Goal: Task Accomplishment & Management: Manage account settings

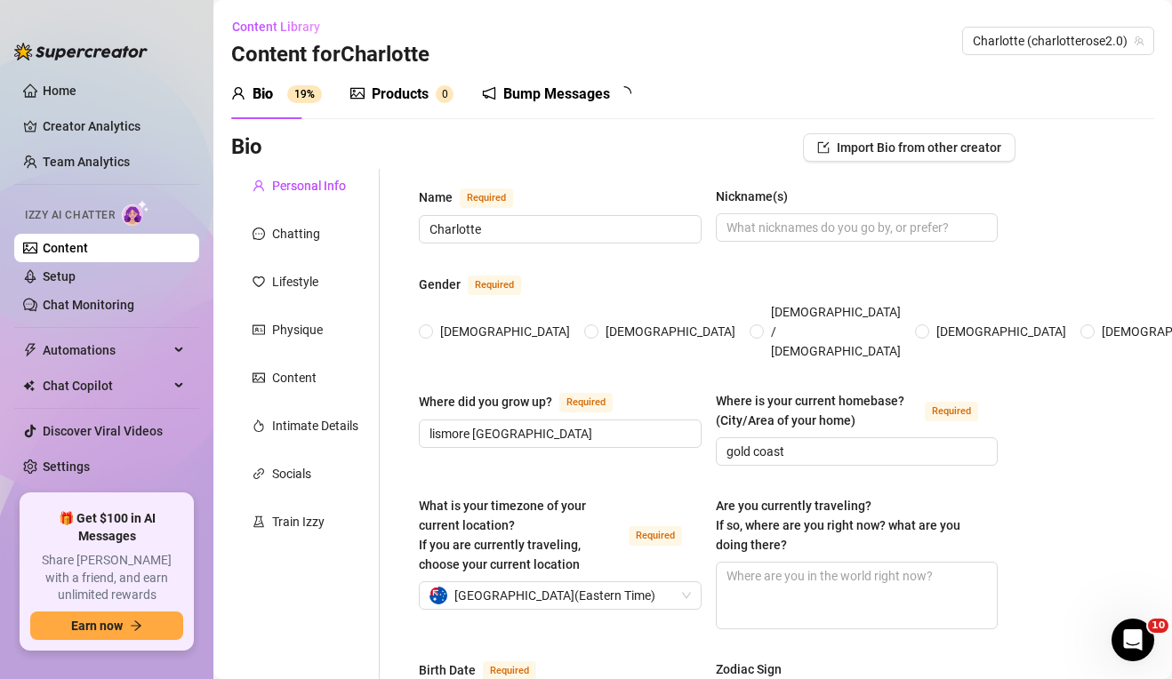
radio input "true"
click at [76, 97] on link "Home" at bounding box center [60, 91] width 34 height 14
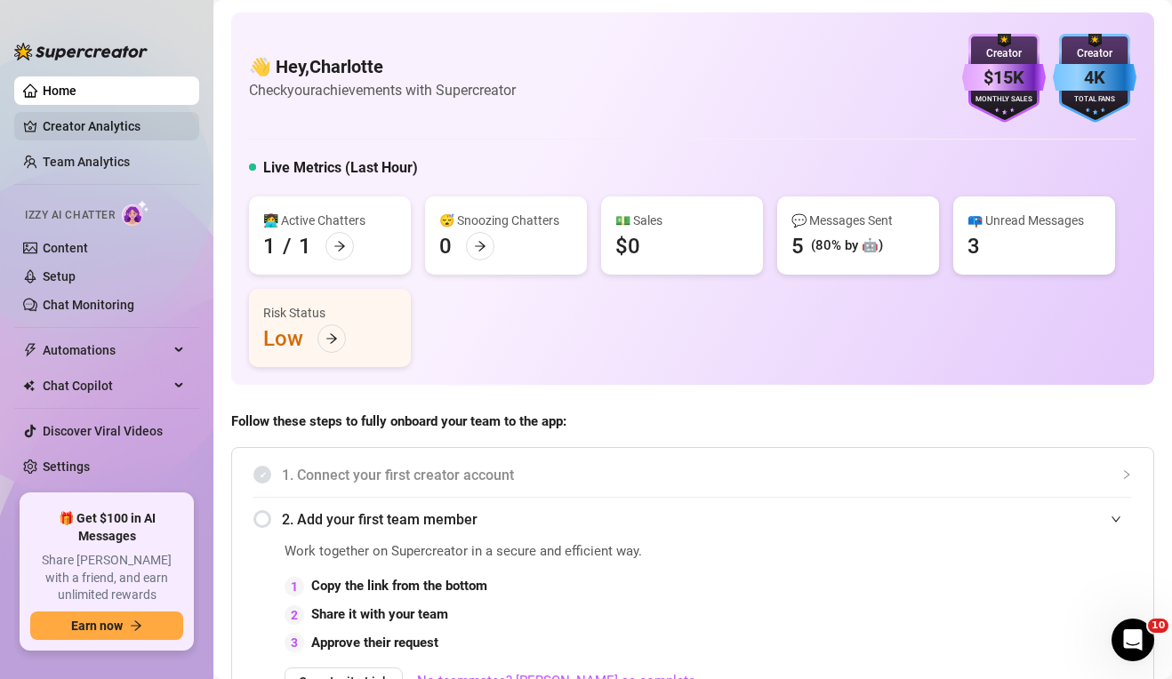
click at [122, 116] on link "Creator Analytics" at bounding box center [114, 126] width 142 height 28
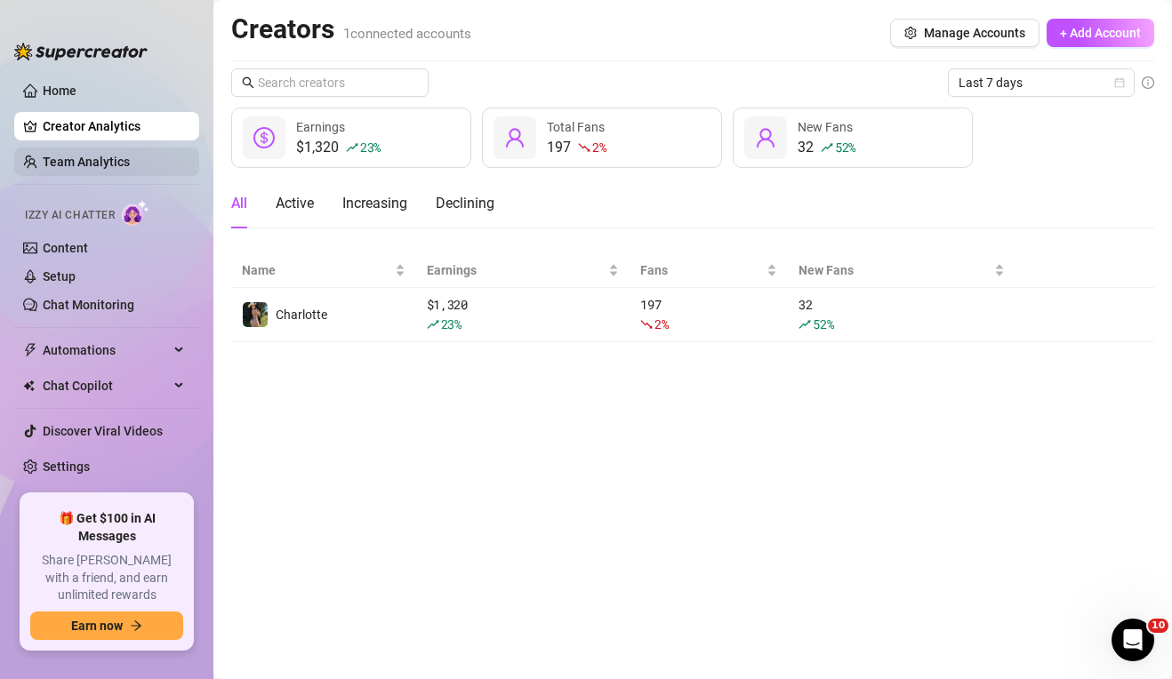
click at [44, 167] on link "Team Analytics" at bounding box center [86, 162] width 87 height 14
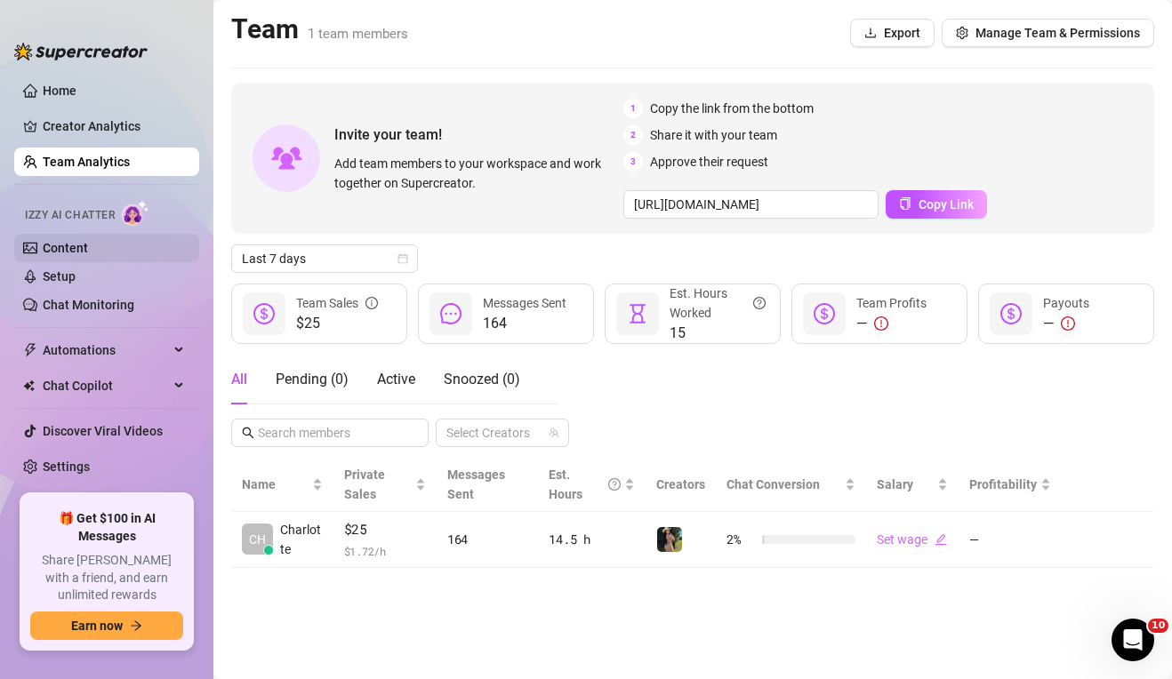
click at [88, 243] on link "Content" at bounding box center [65, 248] width 45 height 14
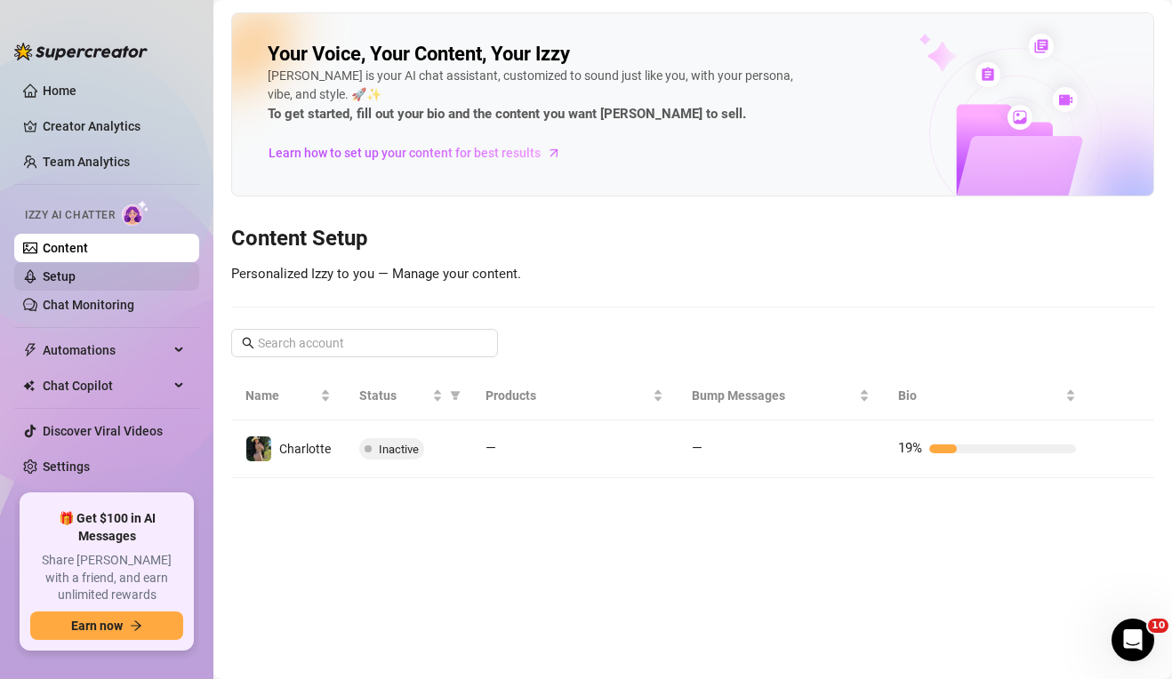
click at [76, 272] on link "Setup" at bounding box center [59, 276] width 33 height 14
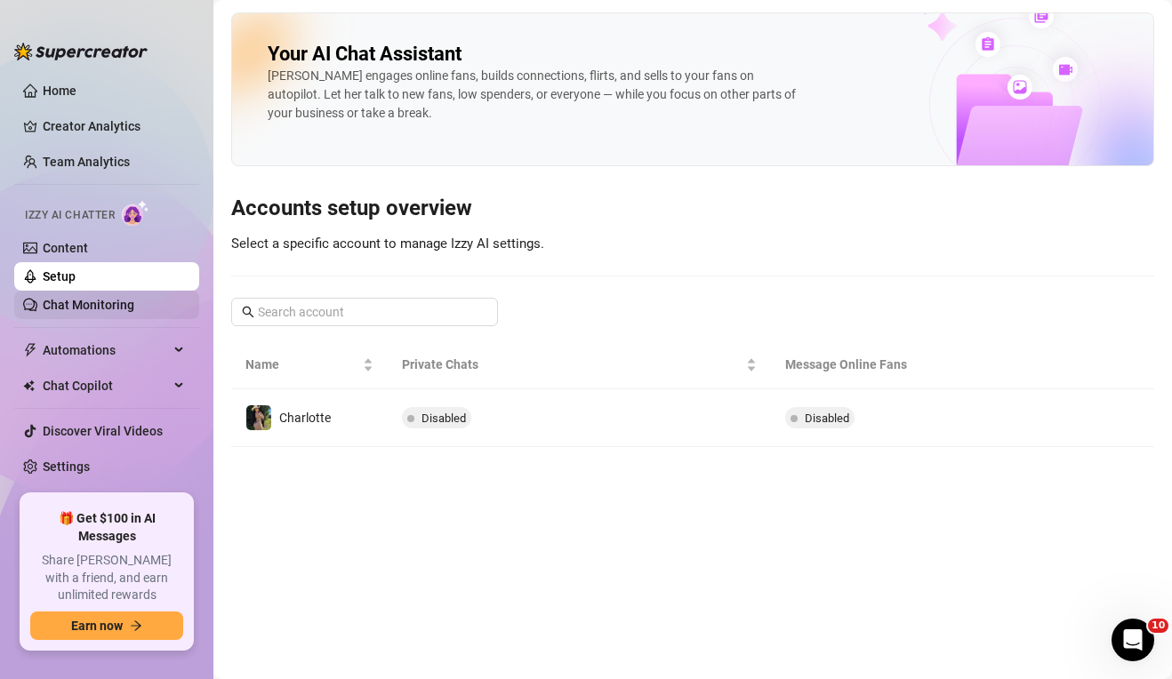
click at [118, 298] on link "Chat Monitoring" at bounding box center [89, 305] width 92 height 14
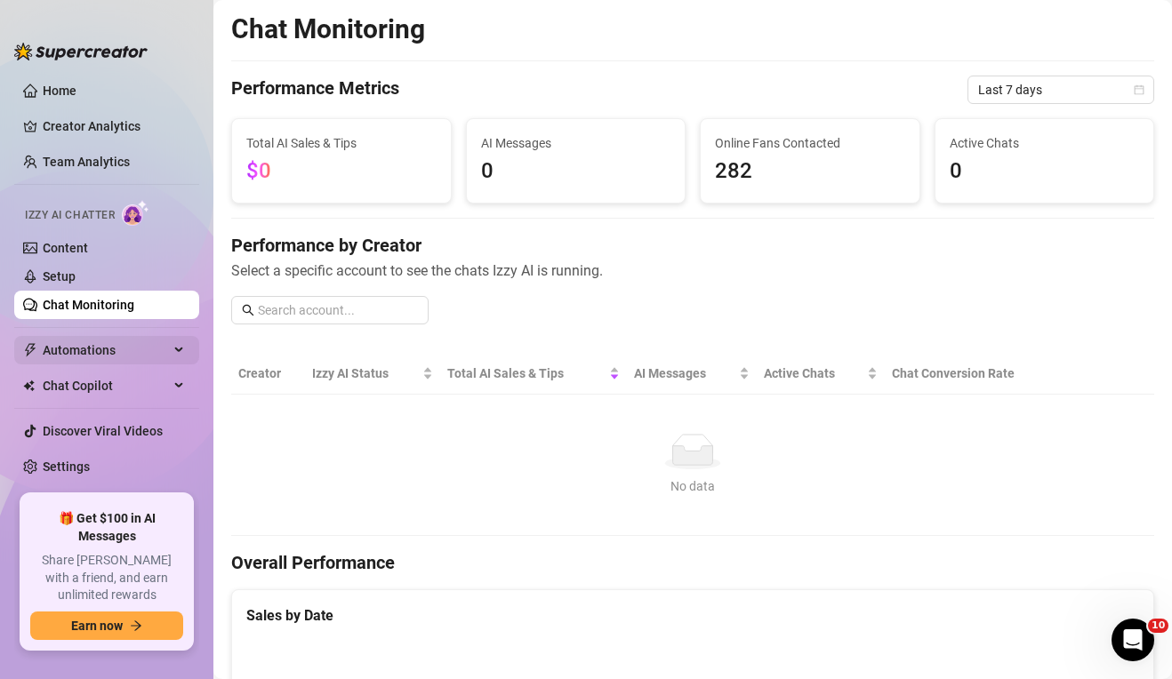
click at [124, 344] on span "Automations" at bounding box center [106, 350] width 126 height 28
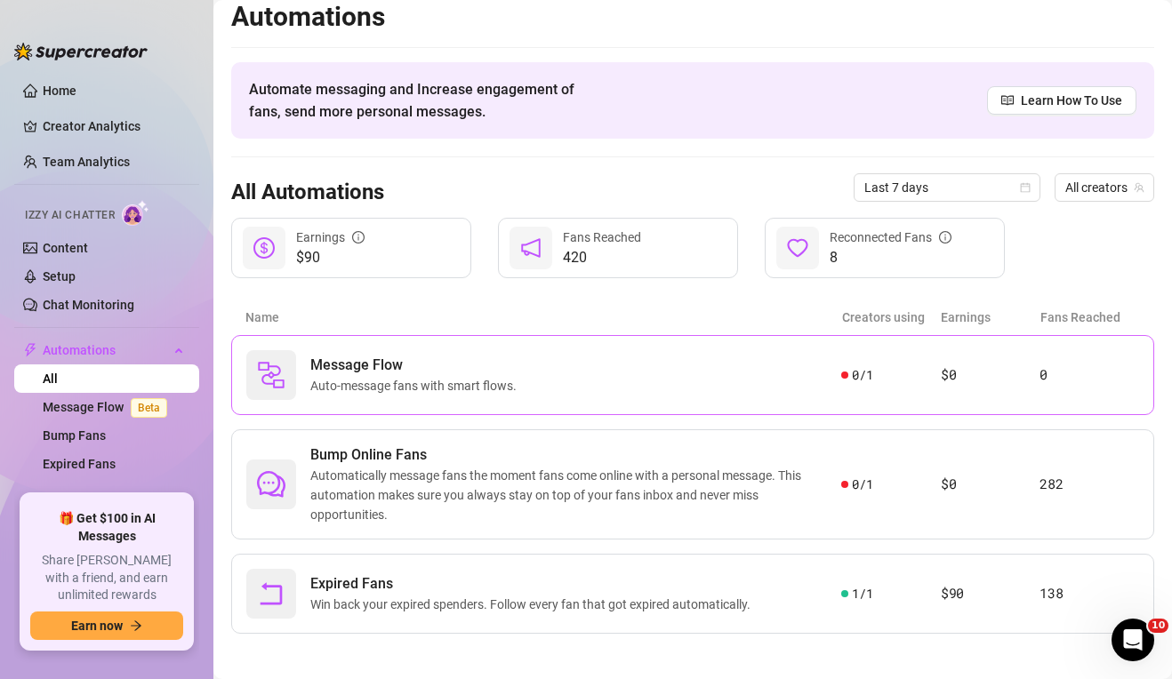
scroll to position [20, 0]
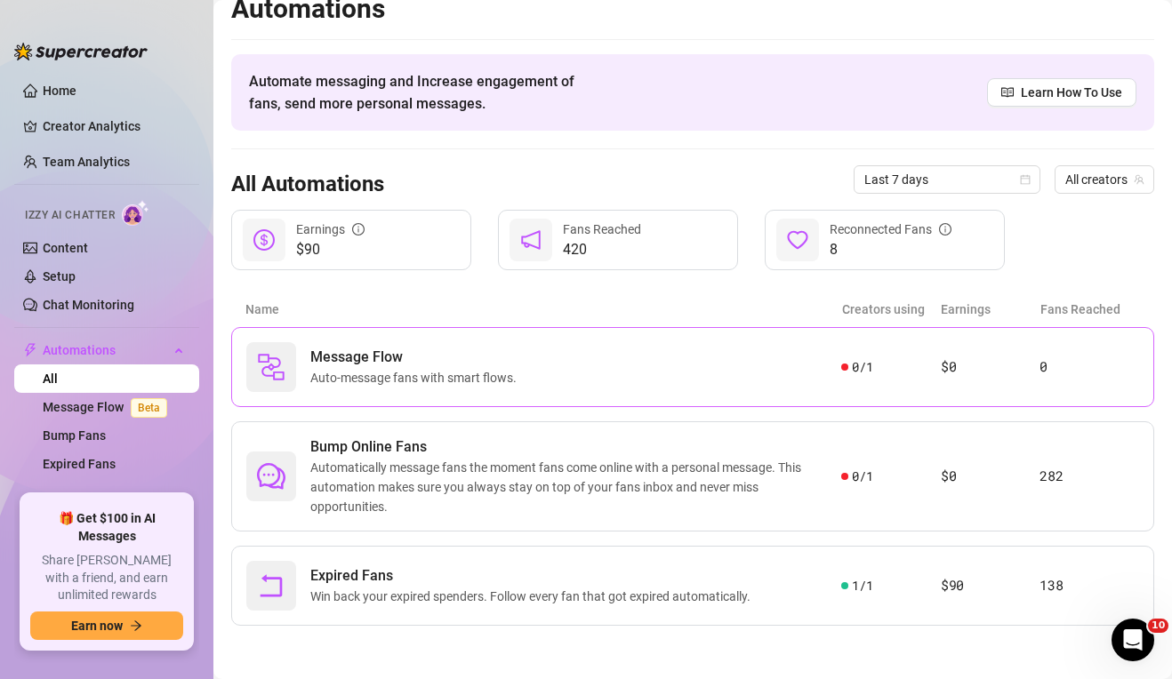
click at [588, 354] on div "Message Flow Auto-message fans with smart flows." at bounding box center [543, 367] width 595 height 50
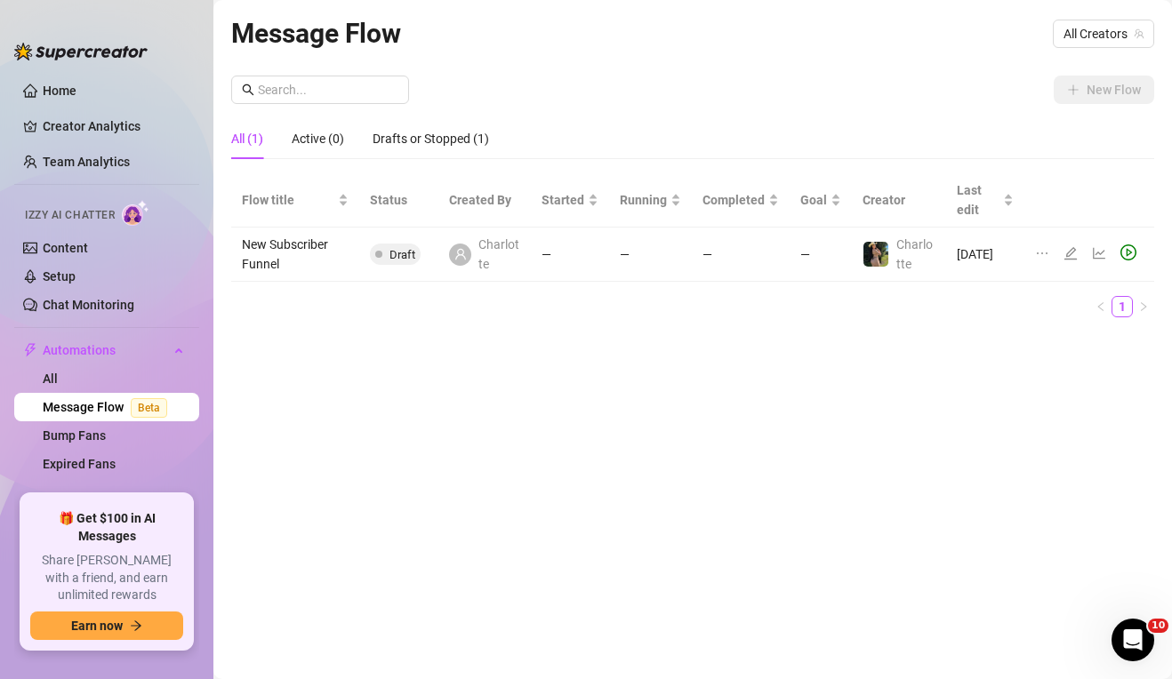
click at [1125, 244] on icon "play-circle" at bounding box center [1128, 252] width 16 height 16
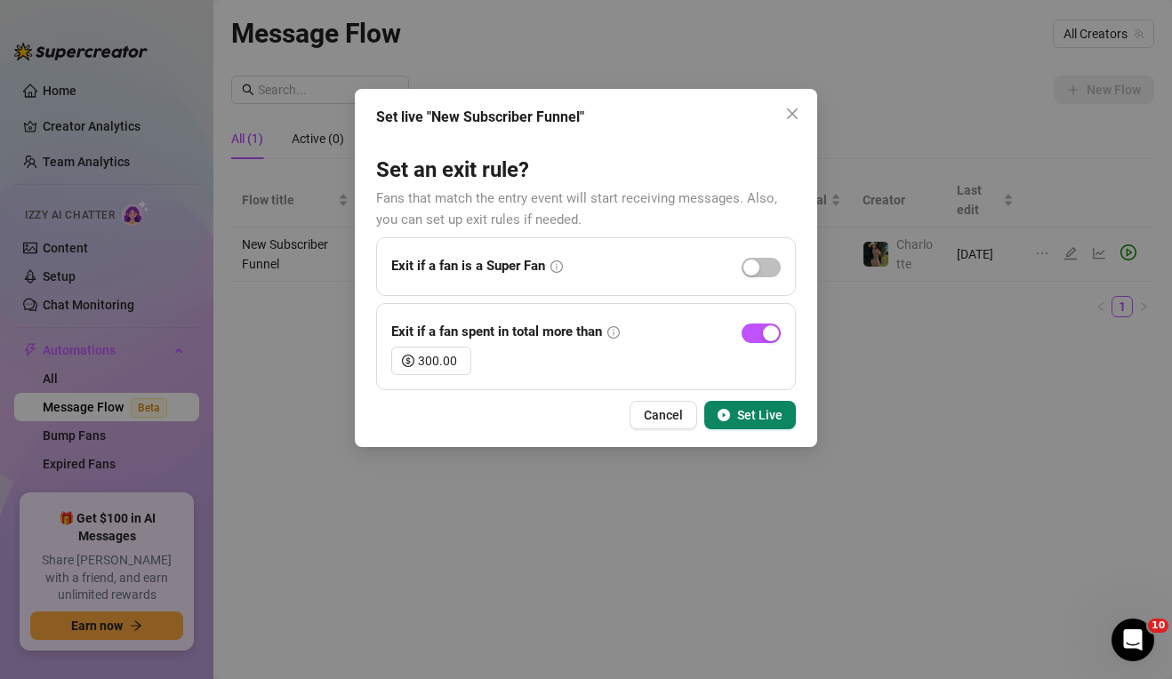
click at [807, 113] on div "Set live "New Subscriber Funnel" Set an exit rule? Fans that match the entry ev…" at bounding box center [586, 268] width 462 height 358
click at [789, 110] on icon "close" at bounding box center [792, 113] width 11 height 11
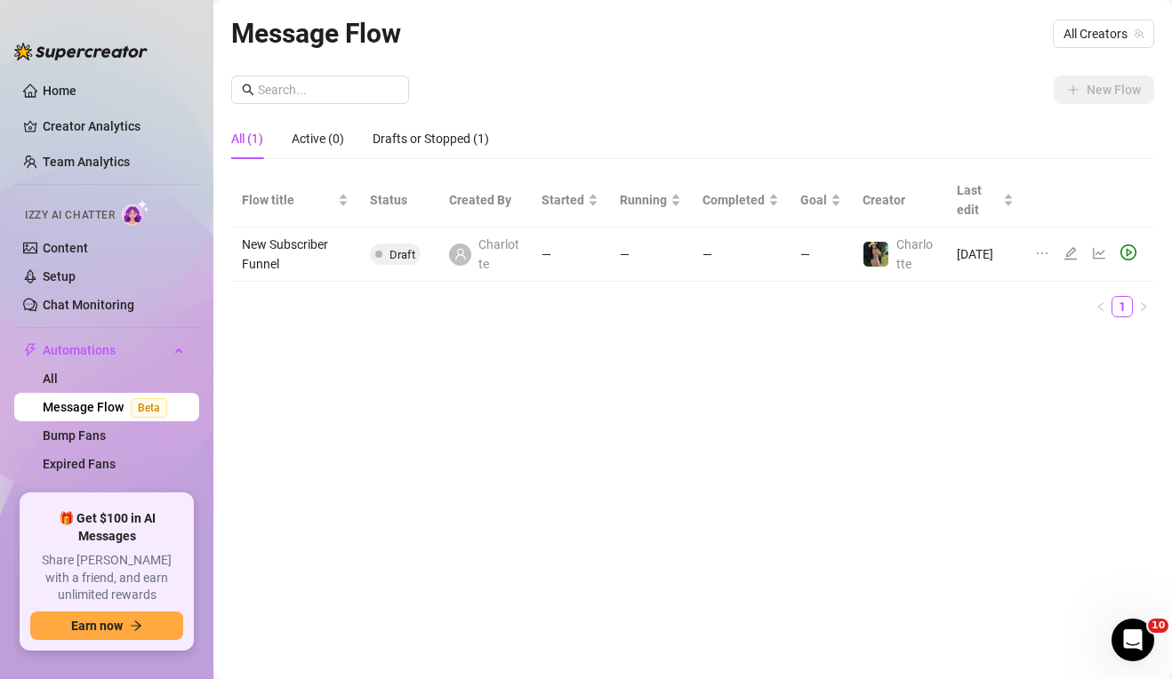
click at [349, 143] on div "All (1) Active (0) Drafts or Stopped (1)" at bounding box center [360, 138] width 258 height 41
click at [58, 382] on link "All" at bounding box center [50, 379] width 15 height 14
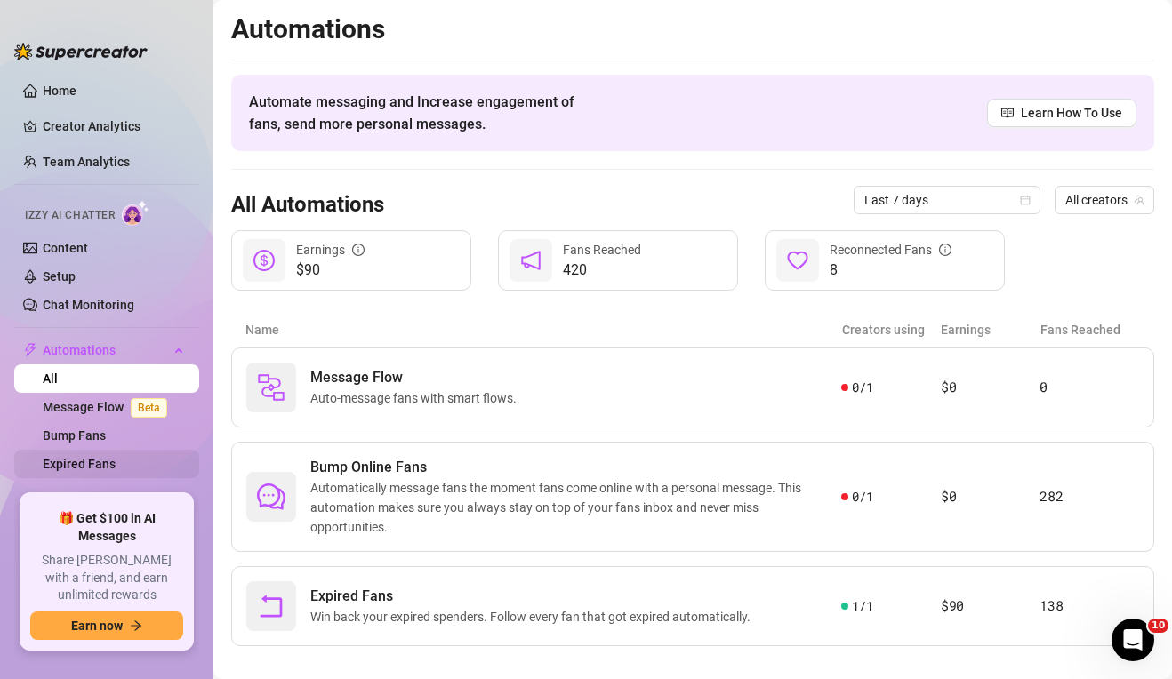
click at [116, 457] on link "Expired Fans" at bounding box center [79, 464] width 73 height 14
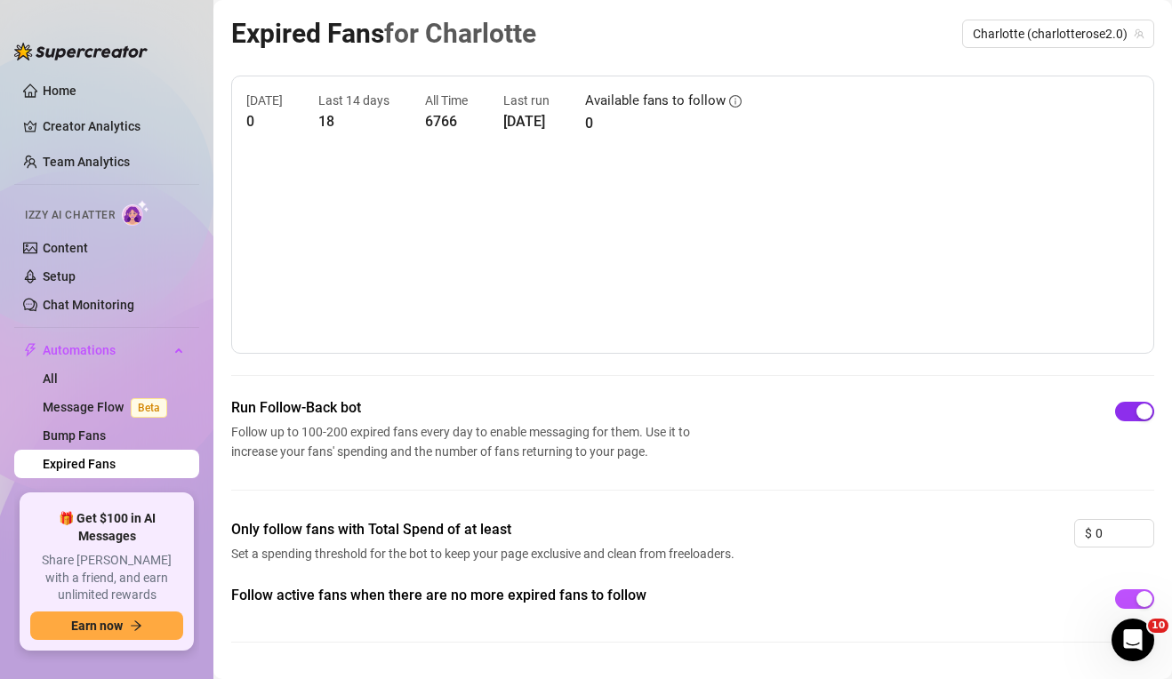
click at [1129, 420] on span "button" at bounding box center [1134, 412] width 39 height 20
click at [1129, 419] on div "button" at bounding box center [1125, 412] width 16 height 16
